Goal: Task Accomplishment & Management: Manage account settings

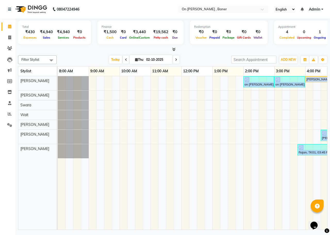
scroll to position [0, 116]
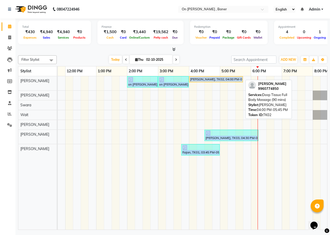
click at [206, 81] on div "[PERSON_NAME], TK02, 04:00 PM-05:45 PM, Deep Tissue Full Body Massage (90 mins)" at bounding box center [215, 79] width 53 height 5
select select "1"
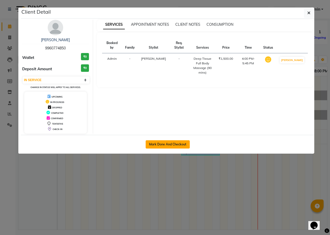
click at [185, 147] on button "Mark Done And Checkout" at bounding box center [168, 144] width 44 height 8
select select "service"
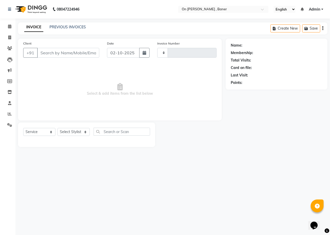
type input "0964"
select select "632"
type input "9960774850"
select select "25558"
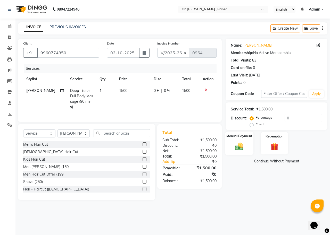
click at [242, 152] on div "Manual Payment" at bounding box center [239, 144] width 29 height 24
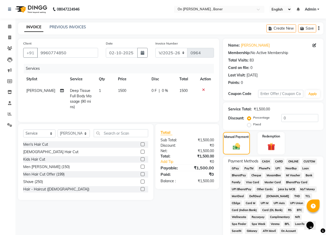
click at [266, 161] on span "CASH" at bounding box center [265, 162] width 11 height 6
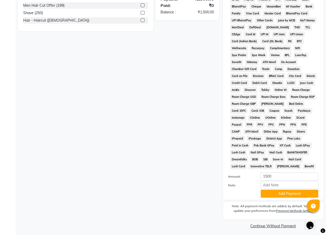
scroll to position [172, 0]
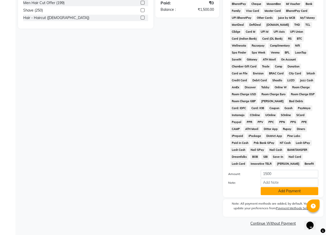
click at [271, 191] on button "Add Payment" at bounding box center [288, 191] width 57 height 8
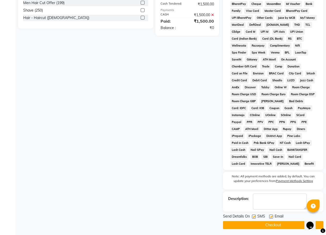
click at [254, 216] on label at bounding box center [254, 217] width 4 height 4
click at [254, 216] on input "checkbox" at bounding box center [253, 216] width 3 height 3
checkbox input "false"
click at [267, 228] on button "Checkout" at bounding box center [273, 225] width 100 height 8
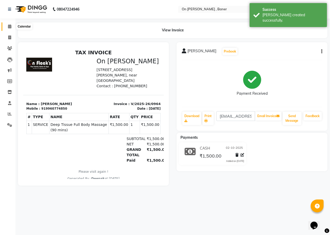
click at [6, 25] on span at bounding box center [9, 27] width 9 height 6
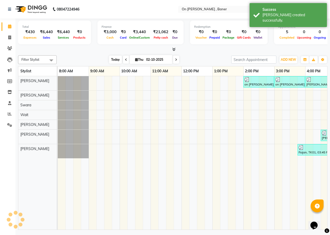
click at [114, 60] on span "Today" at bounding box center [115, 60] width 13 height 8
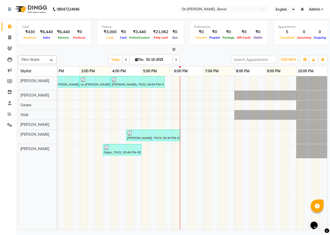
click at [178, 84] on div "on [PERSON_NAME] [PERSON_NAME], TK04, 02:00 PM-03:00 PM, Swedish Full Body Mass…" at bounding box center [95, 153] width 464 height 154
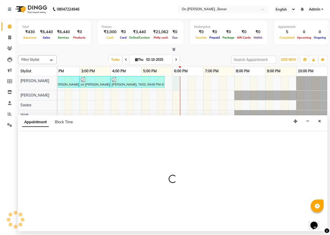
select select "25558"
select select "1080"
select select "tentative"
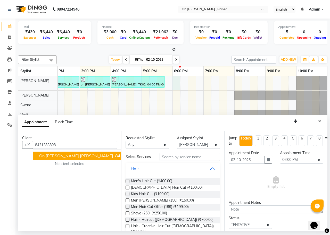
click at [66, 157] on span "on [PERSON_NAME] [PERSON_NAME]" at bounding box center [76, 155] width 74 height 5
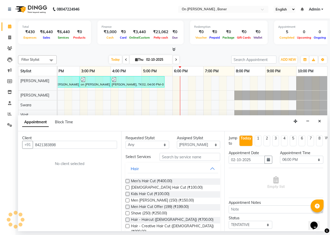
type input "8421383898"
click at [163, 161] on div "Select Services" at bounding box center [173, 157] width 102 height 8
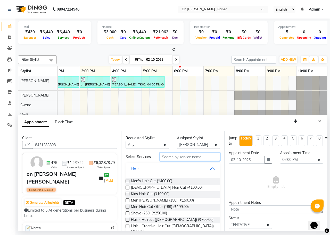
click at [168, 160] on input "text" at bounding box center [190, 157] width 61 height 8
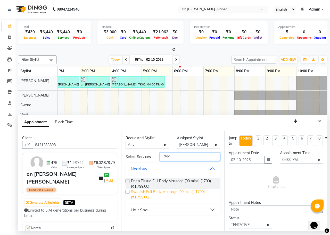
type input "1799"
click at [169, 191] on span "Swedish Full Body Massage (90 mins) (1799) (₹1,799.00)" at bounding box center [173, 194] width 85 height 11
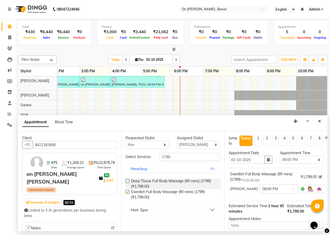
checkbox input "false"
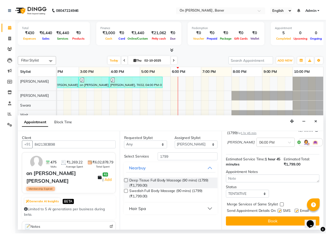
scroll to position [51, 0]
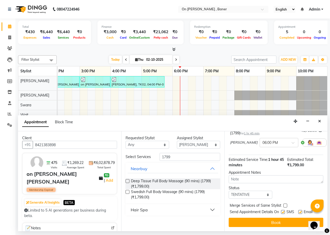
click at [284, 204] on label at bounding box center [285, 206] width 4 height 4
click at [284, 205] on input "checkbox" at bounding box center [284, 206] width 3 height 3
checkbox input "true"
click at [284, 210] on label at bounding box center [283, 212] width 4 height 4
click at [284, 211] on input "checkbox" at bounding box center [282, 212] width 3 height 3
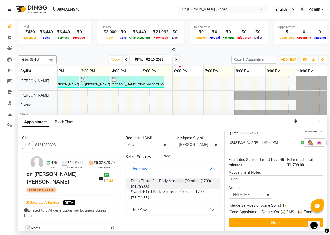
checkbox input "false"
drag, startPoint x: 284, startPoint y: 214, endPoint x: 287, endPoint y: 215, distance: 3.6
click at [284, 218] on button "Book" at bounding box center [276, 222] width 95 height 9
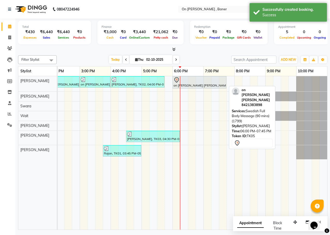
click at [203, 85] on div "on [PERSON_NAME] [PERSON_NAME], TK05, 06:00 PM-07:45 PM, Swedish Full Body Mass…" at bounding box center [199, 82] width 53 height 11
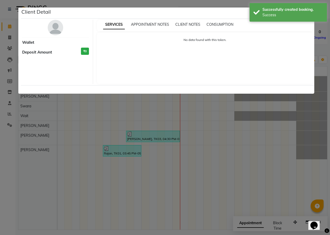
select select "7"
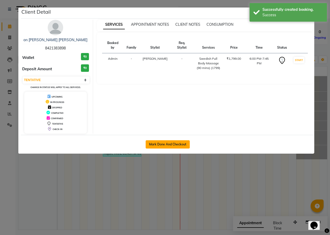
click at [188, 145] on button "Mark Done And Checkout" at bounding box center [168, 144] width 44 height 8
select select "632"
select select "service"
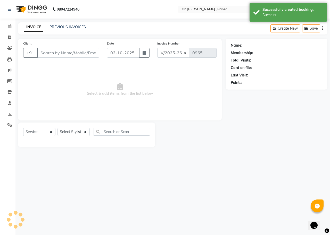
type input "8421383898"
select select "25558"
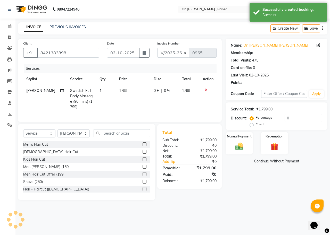
click at [123, 106] on td "1799" at bounding box center [133, 99] width 34 height 28
select select "25558"
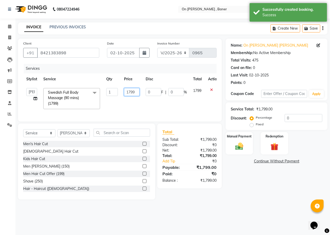
click at [128, 94] on input "1799" at bounding box center [131, 92] width 15 height 8
type input "1600"
click at [263, 181] on div "Name: On [PERSON_NAME] [PERSON_NAME] Membership: No Active Membership Total Vis…" at bounding box center [279, 119] width 106 height 161
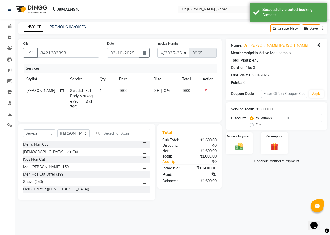
drag, startPoint x: 244, startPoint y: 149, endPoint x: 248, endPoint y: 156, distance: 7.4
click at [244, 150] on img at bounding box center [239, 146] width 13 height 9
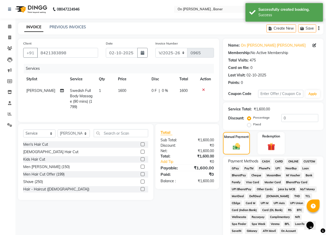
click at [265, 163] on span "CASH" at bounding box center [265, 162] width 11 height 6
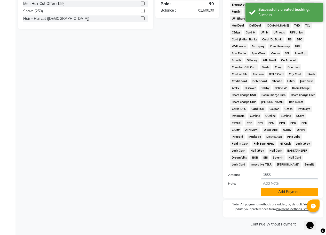
scroll to position [172, 0]
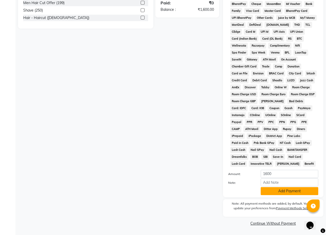
click at [261, 194] on button "Add Payment" at bounding box center [288, 191] width 57 height 8
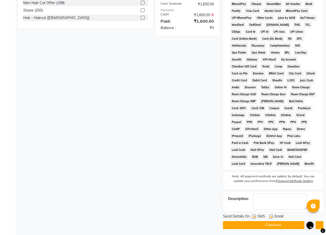
click at [253, 217] on label at bounding box center [254, 217] width 4 height 4
click at [253, 217] on input "checkbox" at bounding box center [253, 216] width 3 height 3
checkbox input "false"
drag, startPoint x: 267, startPoint y: 226, endPoint x: 330, endPoint y: 189, distance: 72.9
click at [269, 226] on button "Checkout" at bounding box center [273, 225] width 100 height 8
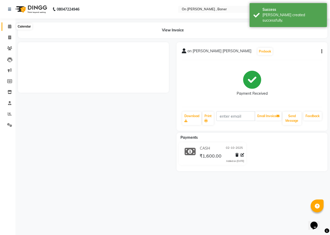
click at [7, 25] on span at bounding box center [9, 27] width 9 height 6
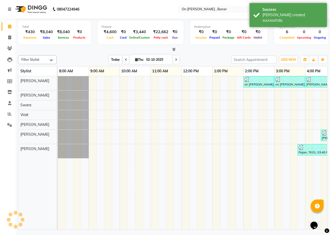
click at [109, 56] on span "Today" at bounding box center [115, 60] width 13 height 8
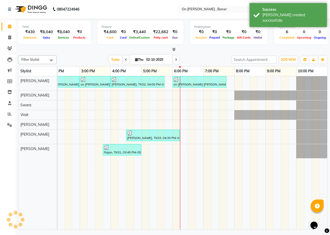
click at [173, 49] on icon at bounding box center [173, 49] width 3 height 4
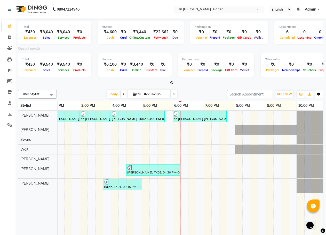
click at [316, 96] on button "Toggle Dropdown" at bounding box center [318, 94] width 8 height 7
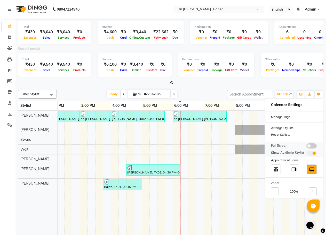
click at [311, 145] on span at bounding box center [311, 146] width 10 height 5
click at [306, 147] on input "checkbox" at bounding box center [306, 147] width 0 height 0
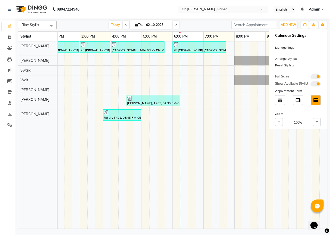
click at [112, 27] on span "Today" at bounding box center [115, 25] width 13 height 8
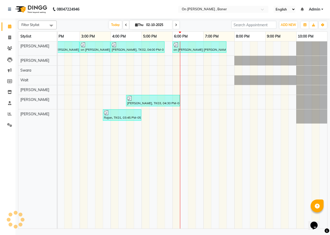
click at [194, 17] on nav "08047224946 Select Location × On [PERSON_NAME] , Baner English ENGLISH Español …" at bounding box center [165, 9] width 330 height 19
